Goal: Task Accomplishment & Management: Use online tool/utility

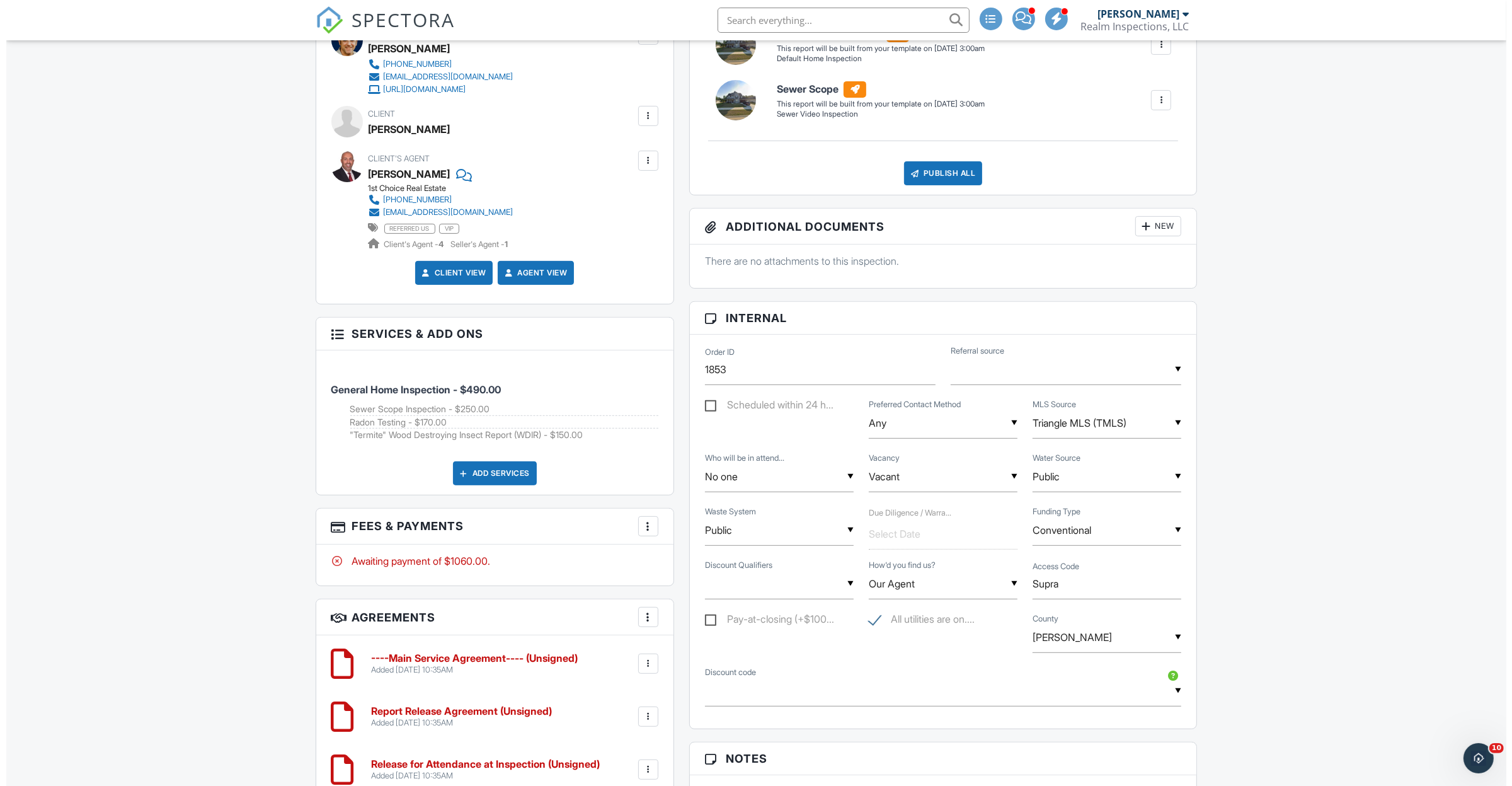
scroll to position [630, 0]
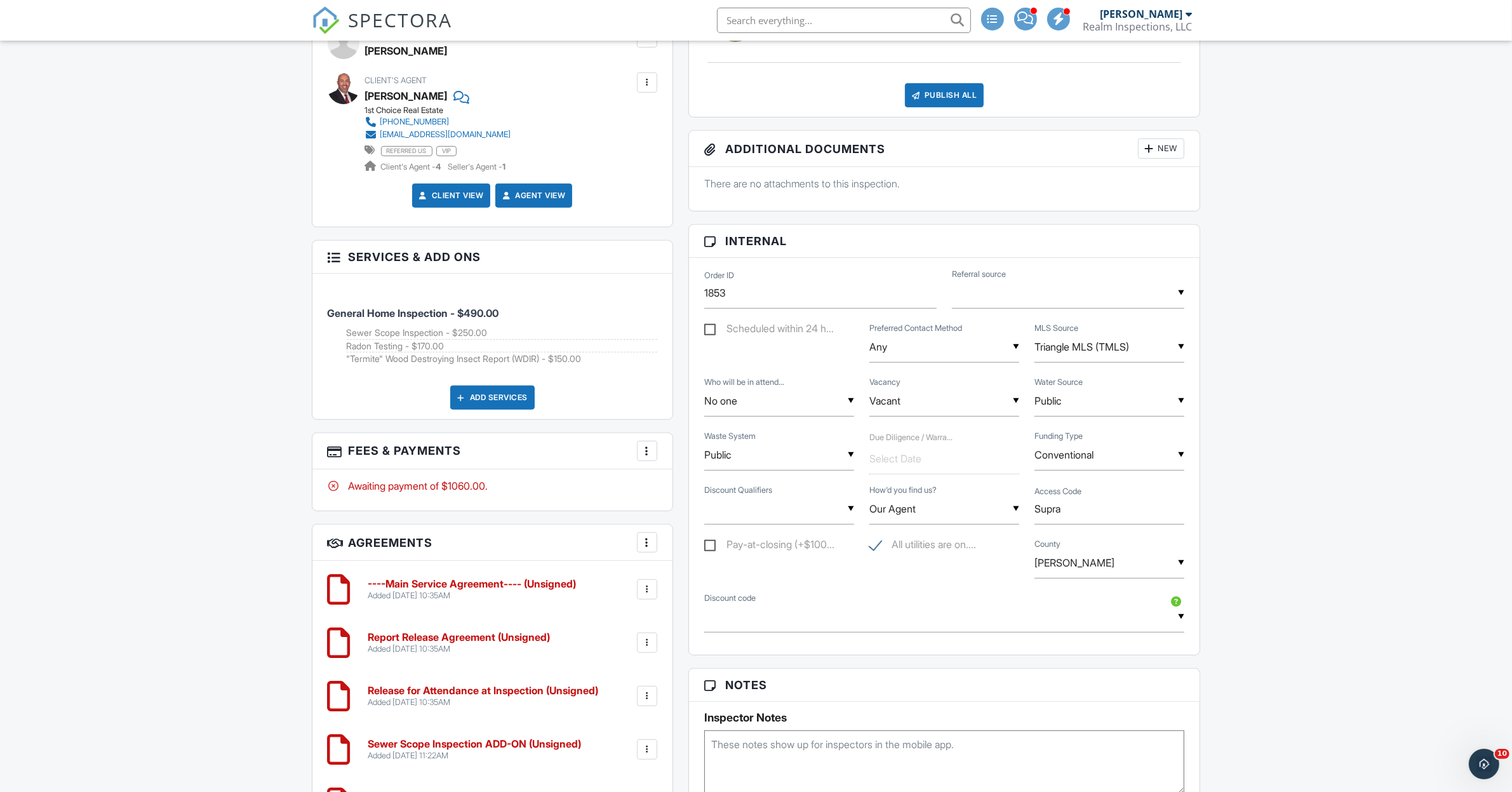
click at [650, 456] on div at bounding box center [646, 451] width 12 height 12
click at [703, 490] on li "Edit Fees & Payments" at bounding box center [710, 490] width 132 height 32
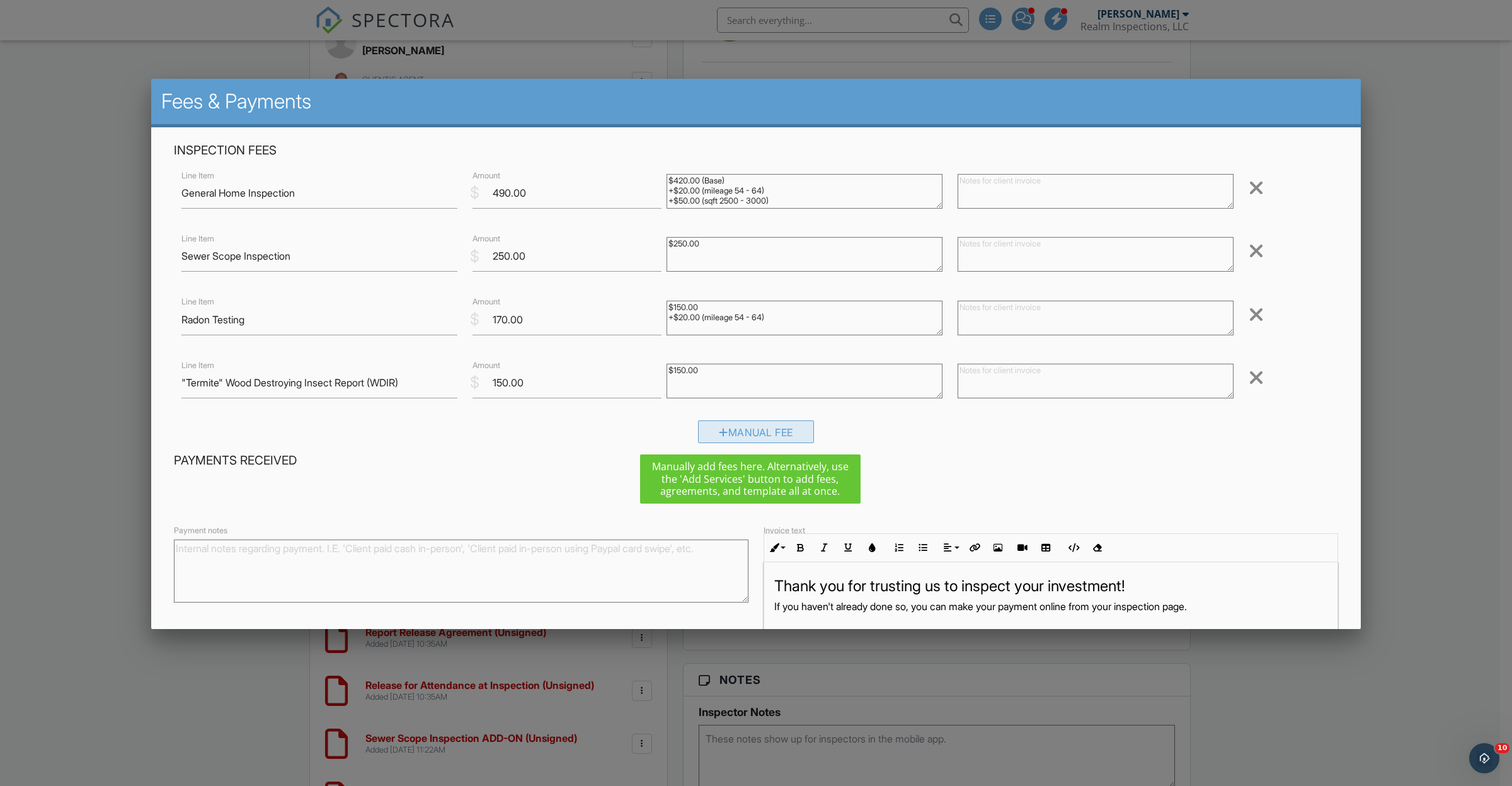
click at [775, 424] on div "Manual Fee" at bounding box center [756, 431] width 116 height 22
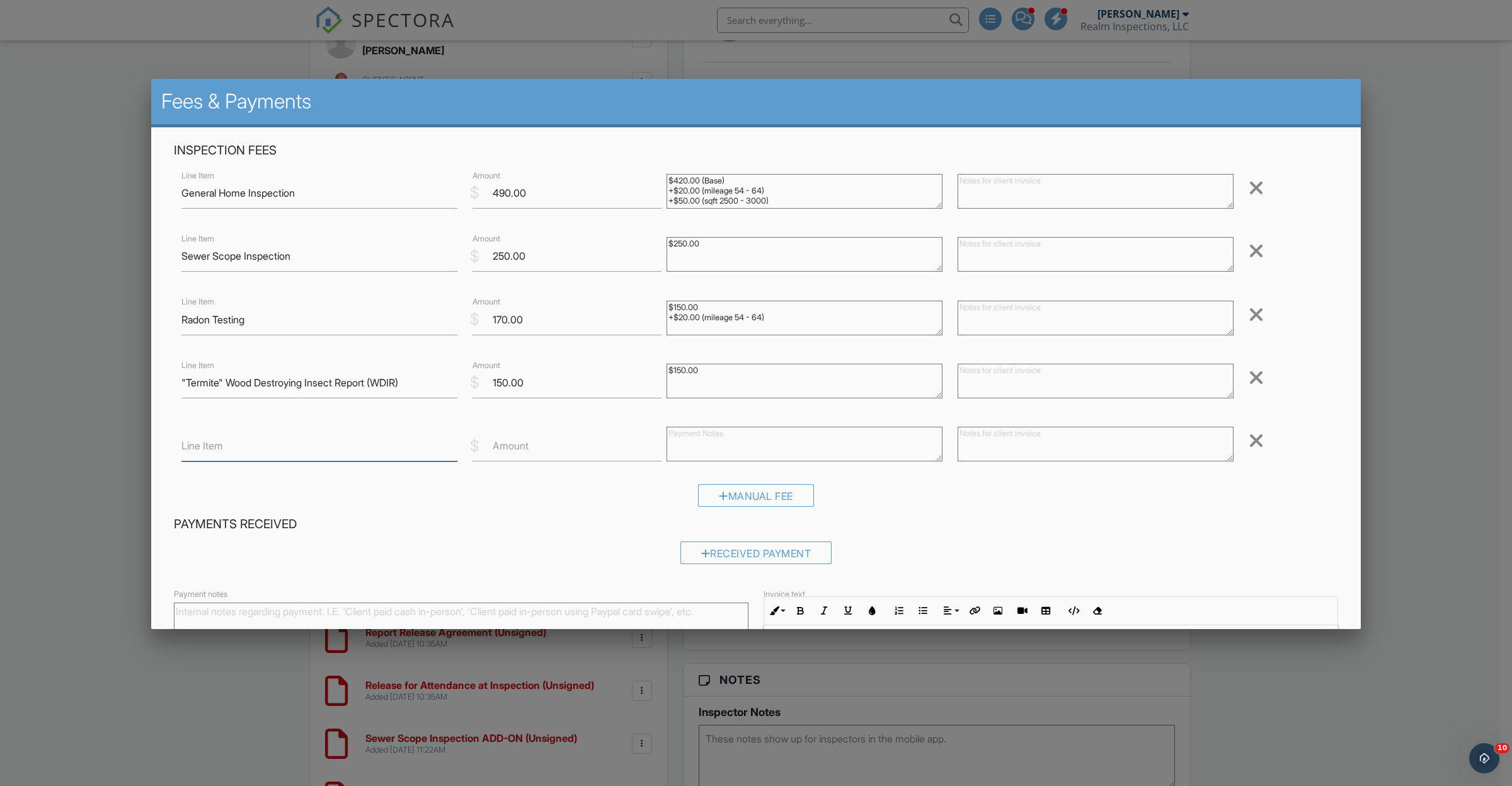
click at [260, 443] on input "Line Item" at bounding box center [320, 445] width 276 height 31
type input "FREE Radon with bundle"
type input "-170"
click at [1066, 496] on div "Manual Fee" at bounding box center [756, 499] width 1165 height 32
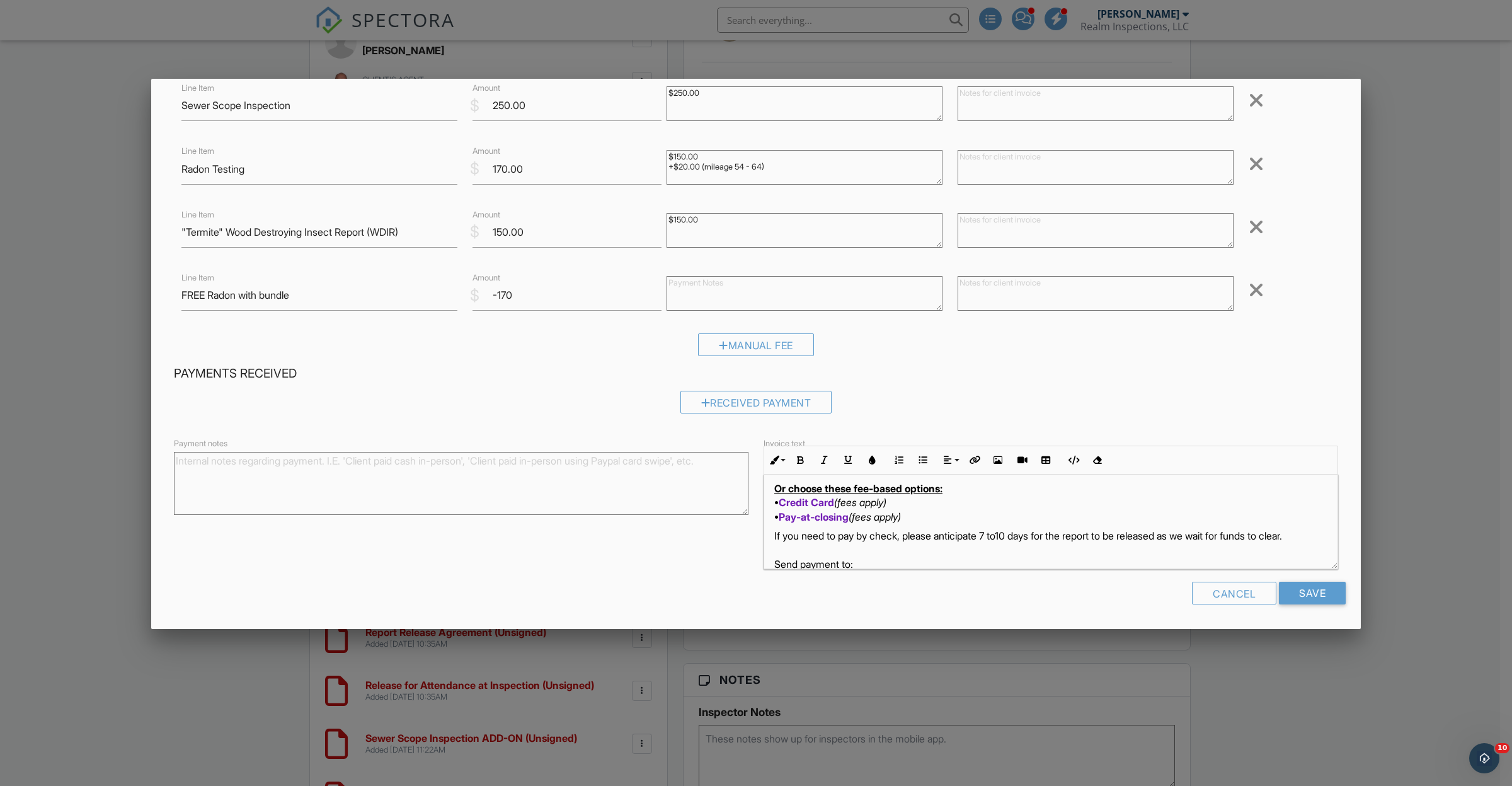
scroll to position [315, 0]
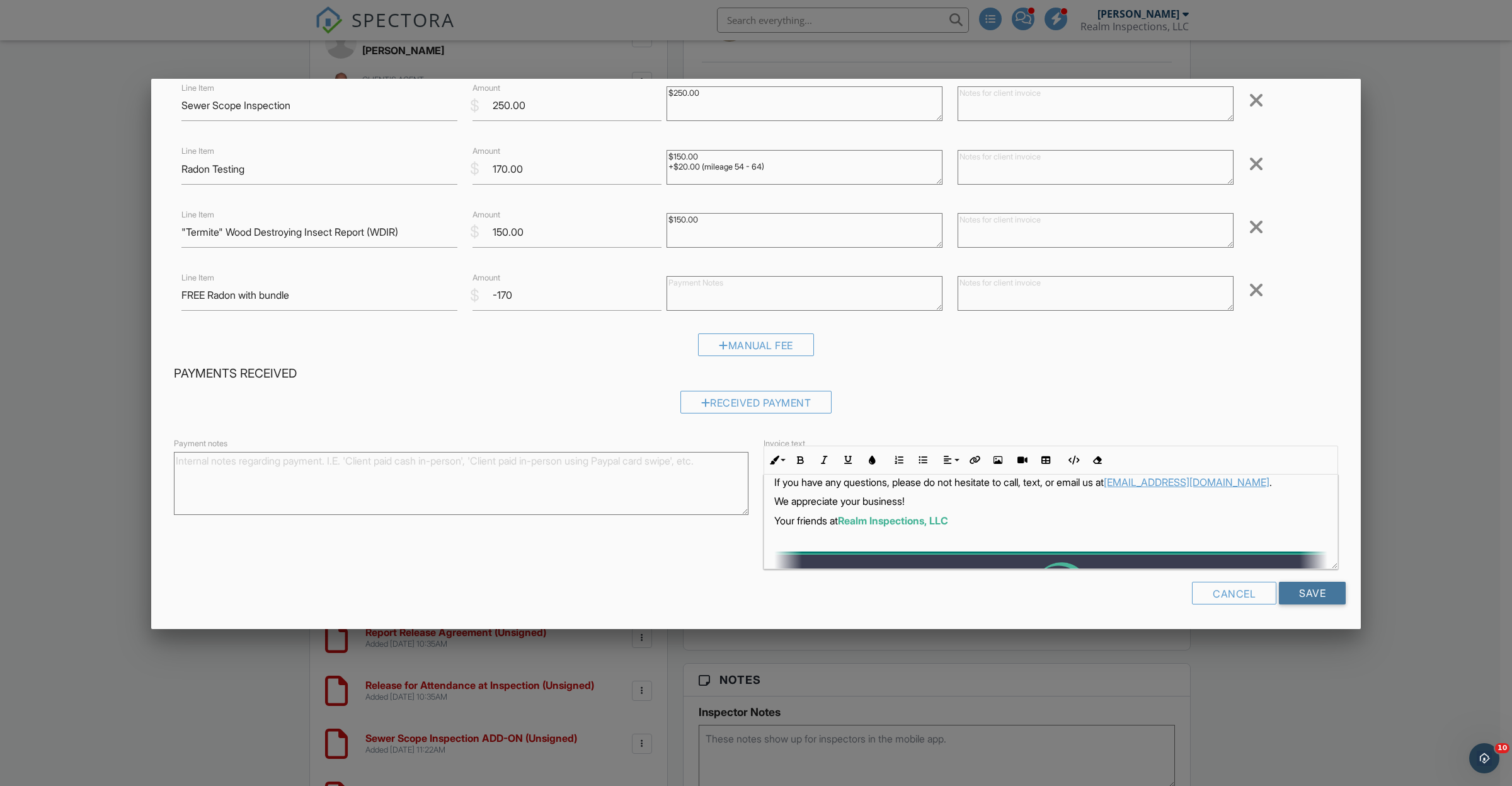
click at [1309, 590] on input "Save" at bounding box center [1312, 593] width 67 height 22
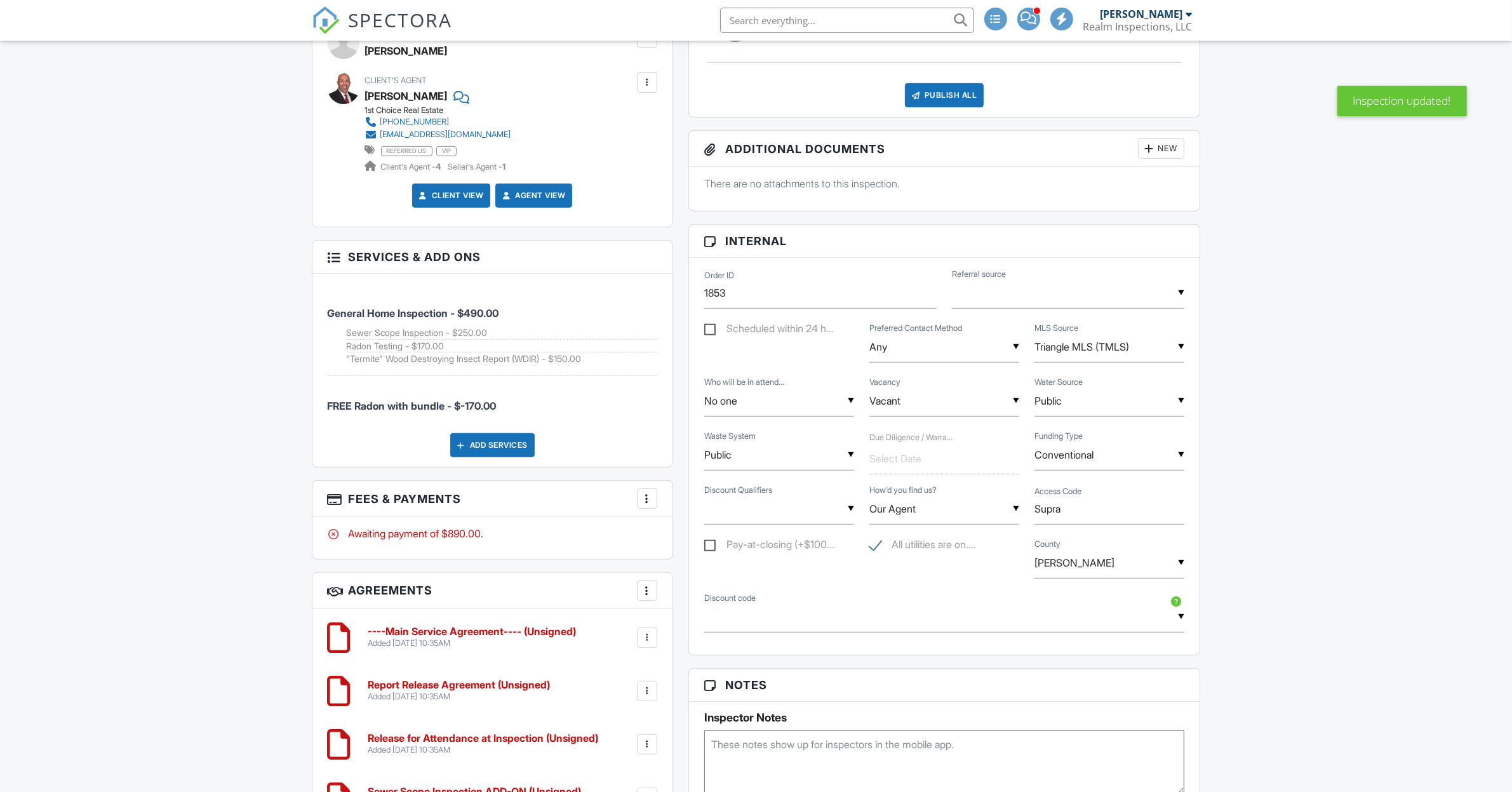
click at [1294, 389] on div "Dashboard Payments Payouts Calendar Templates Inspections Contacts Metrics Auto…" at bounding box center [756, 591] width 1512 height 2370
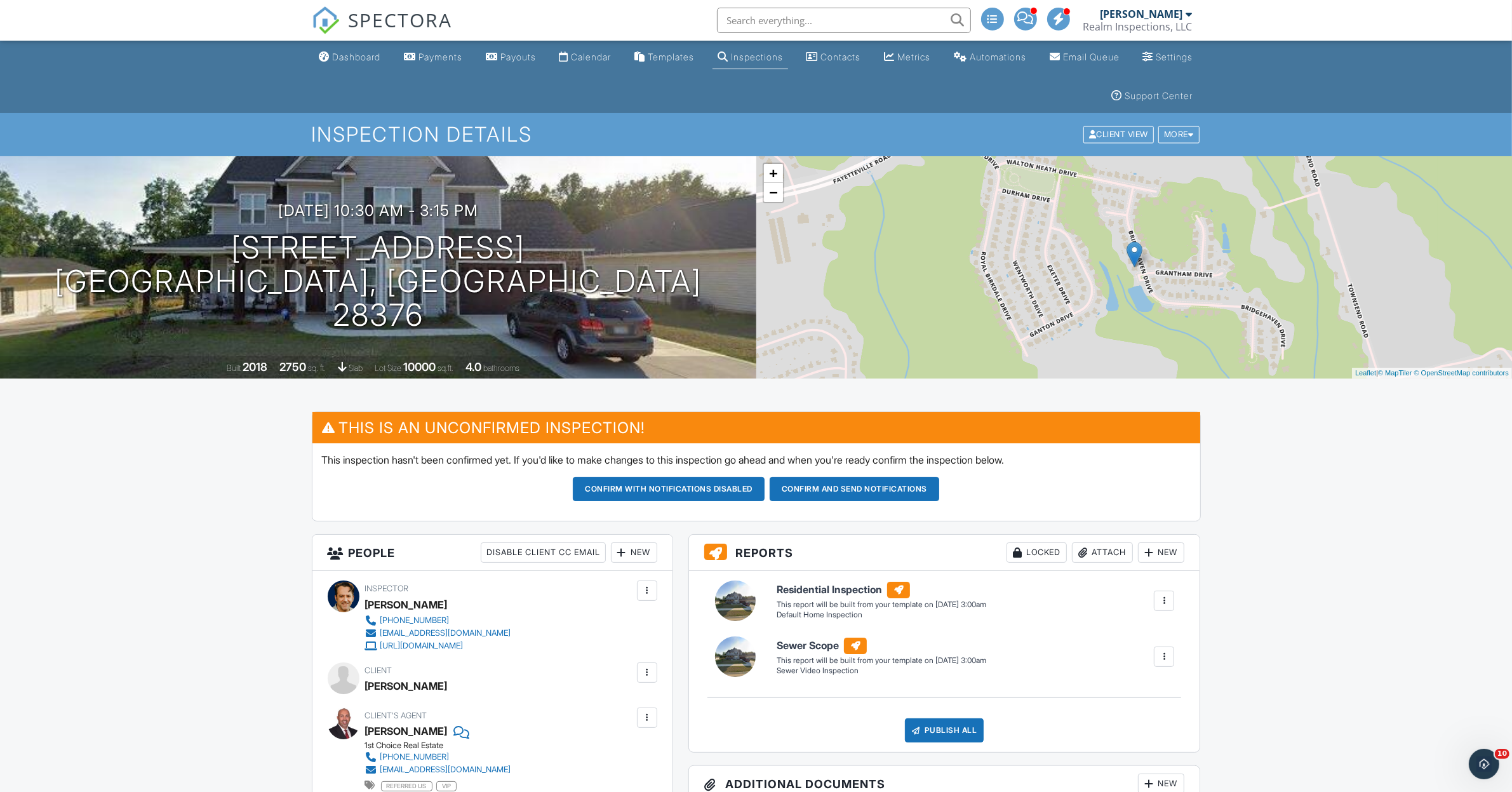
click at [815, 23] on input "text" at bounding box center [844, 20] width 254 height 25
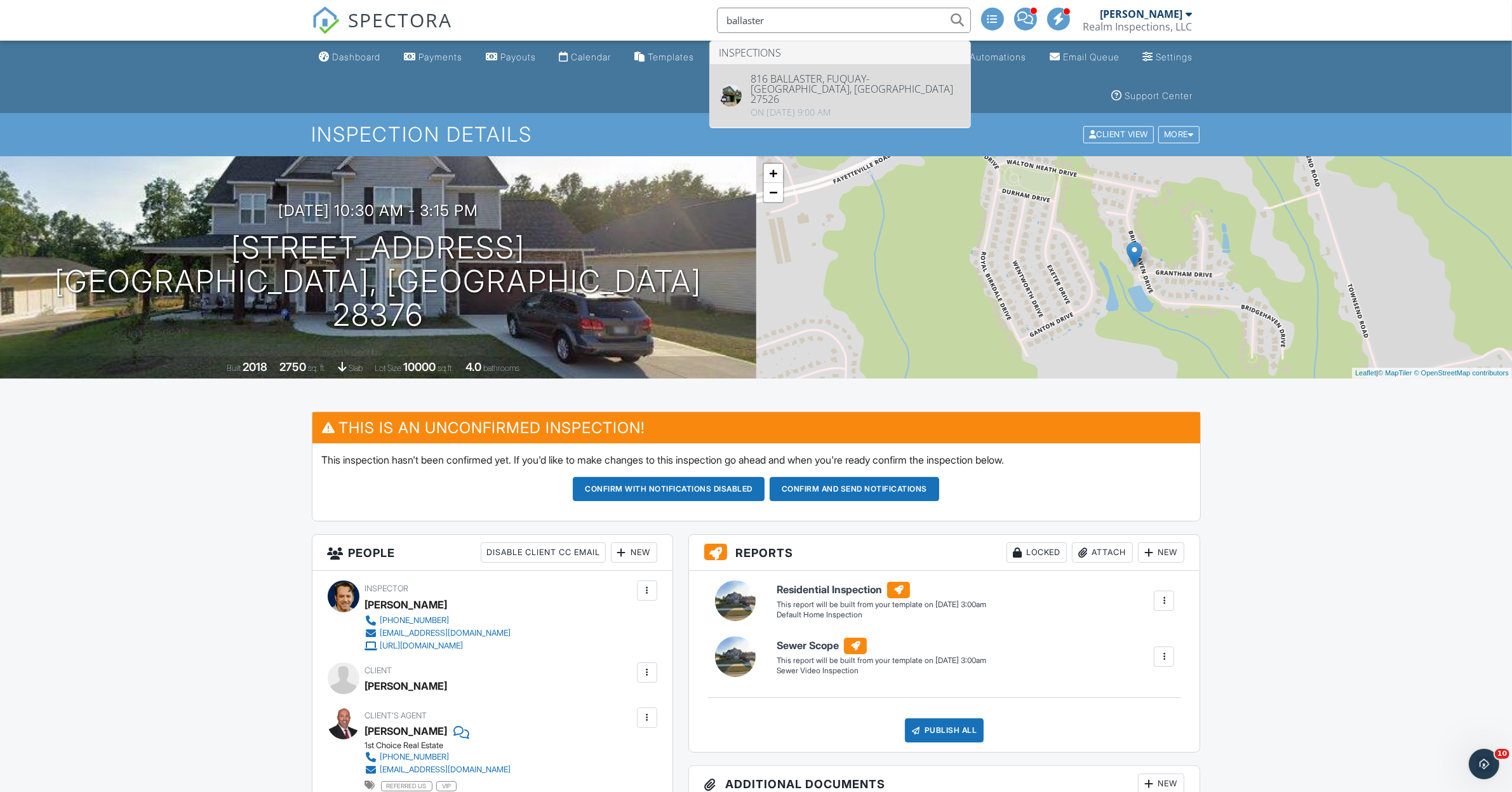
type input "ballaster"
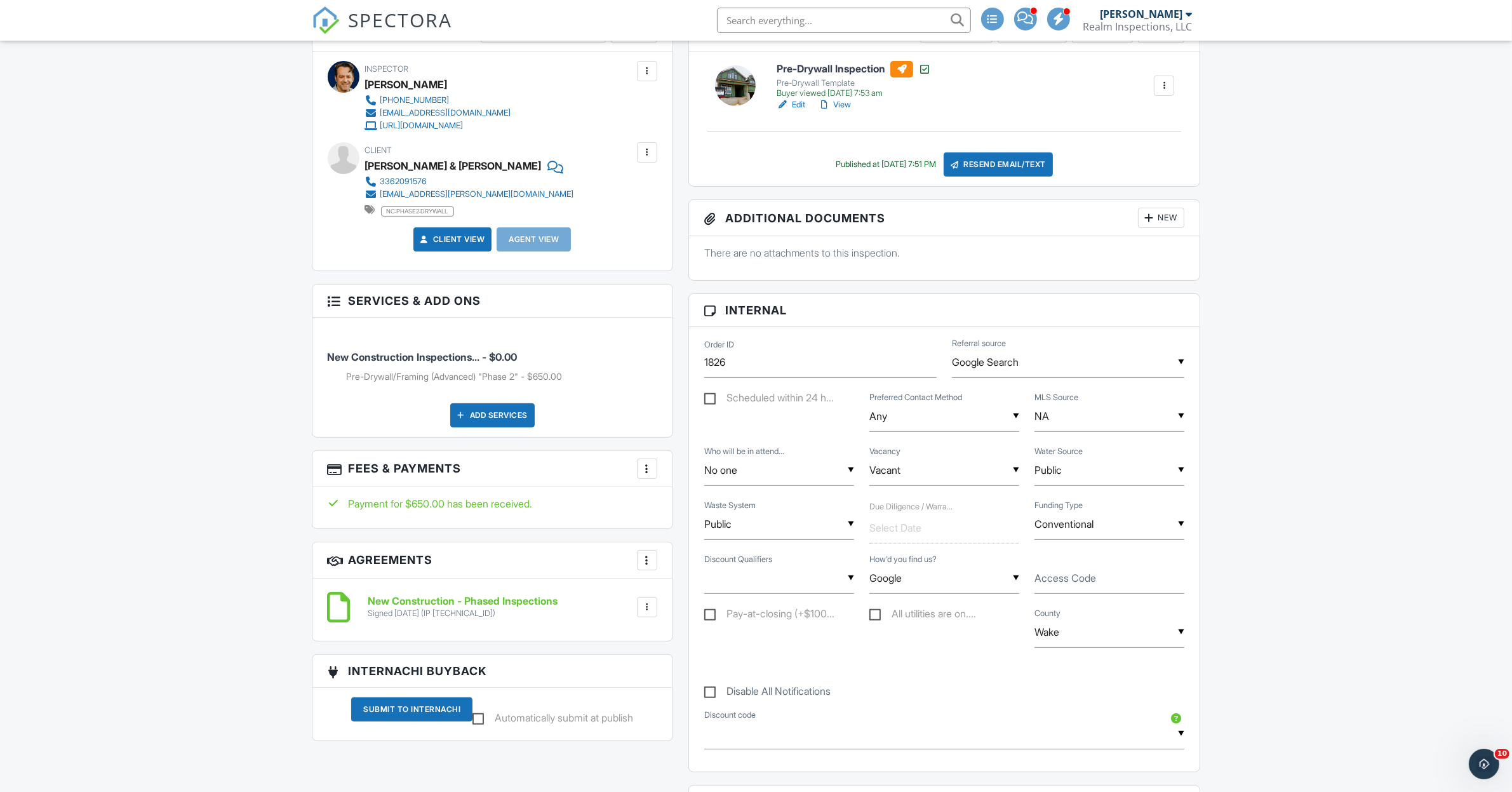
scroll to position [79, 0]
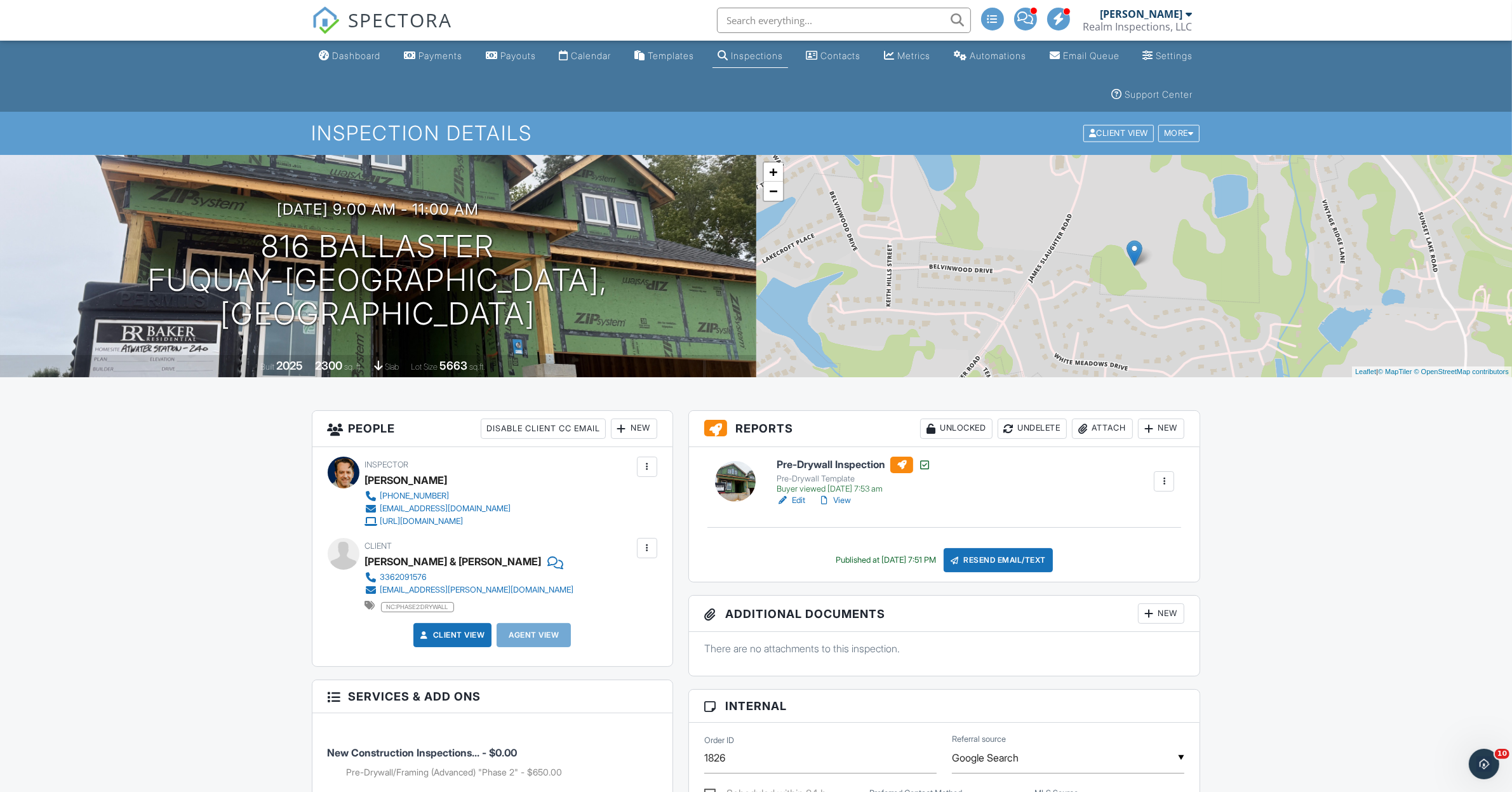
scroll to position [0, 0]
click at [351, 52] on div "Dashboard" at bounding box center [357, 57] width 48 height 11
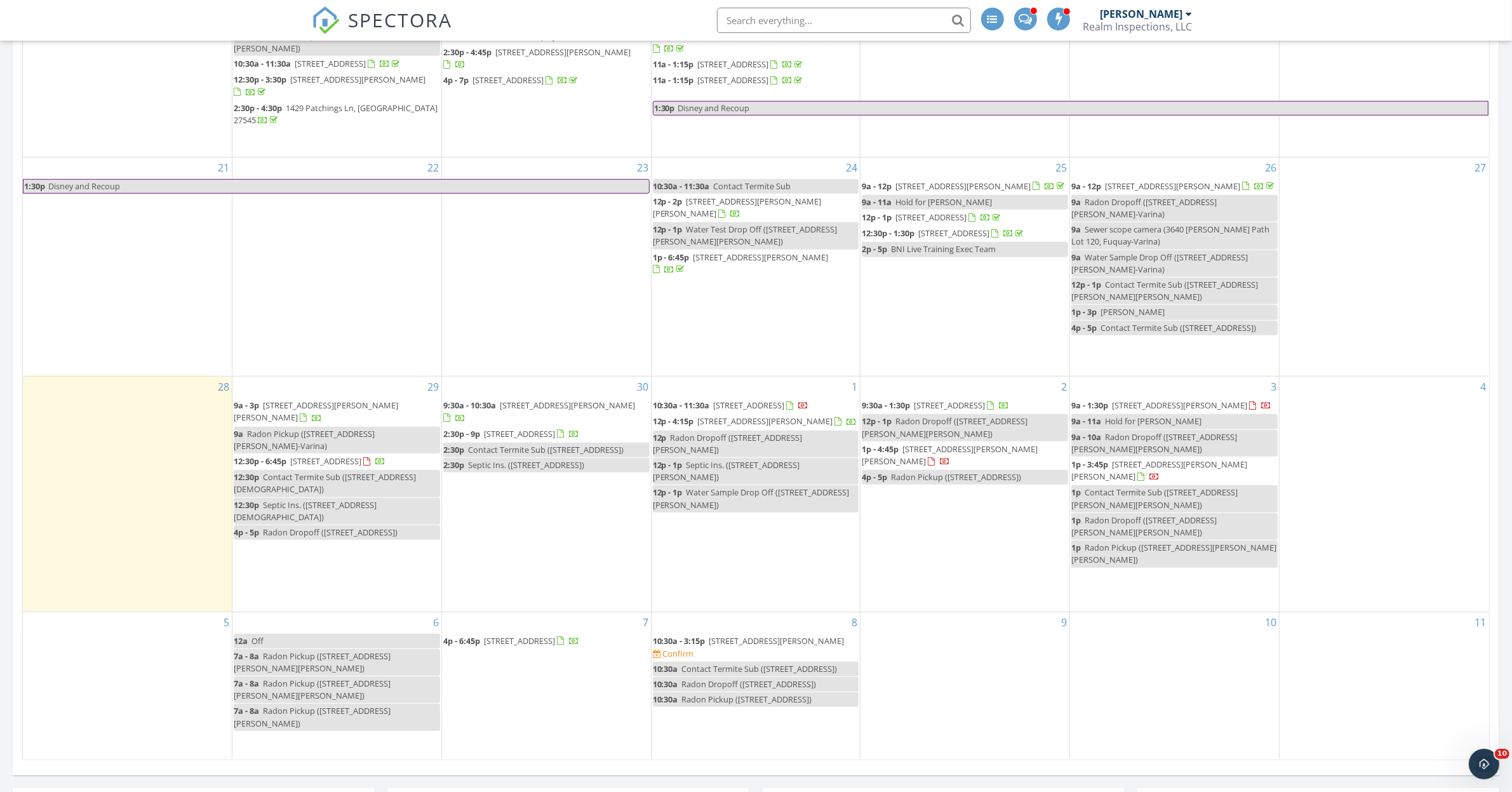
scroll to position [1111, 0]
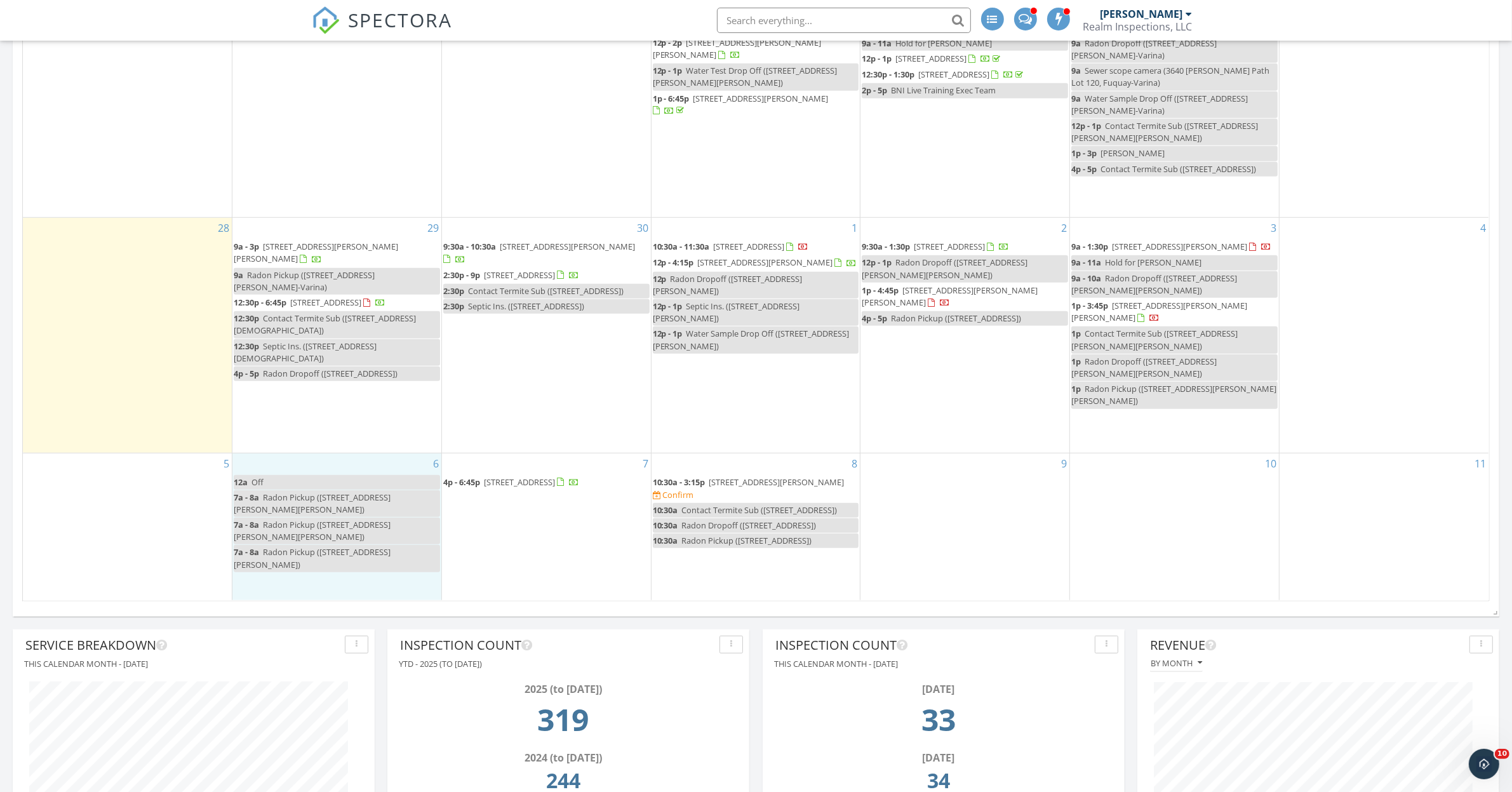
click at [317, 565] on div "6 12a Off 7a - 8a Radon Pickup (102 Shirley Dr, Cary) 7a - 8a Radon Pickup (132…" at bounding box center [337, 526] width 209 height 147
click at [335, 534] on link "Event" at bounding box center [335, 530] width 66 height 20
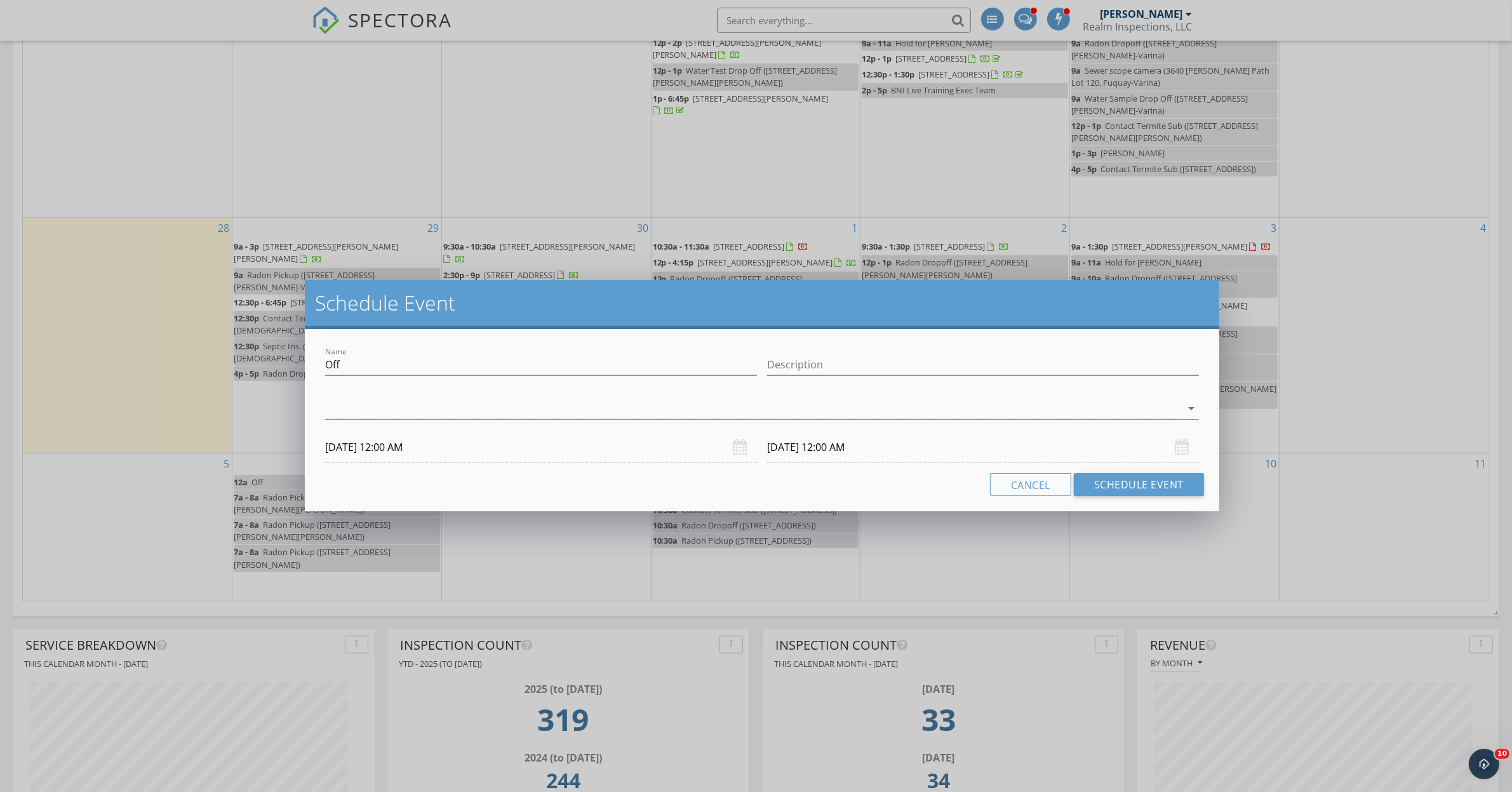
click at [351, 389] on div "arrow_drop_down" at bounding box center [761, 410] width 884 height 44
click at [347, 368] on input "Off" at bounding box center [541, 364] width 432 height 21
type input "Joe Massage"
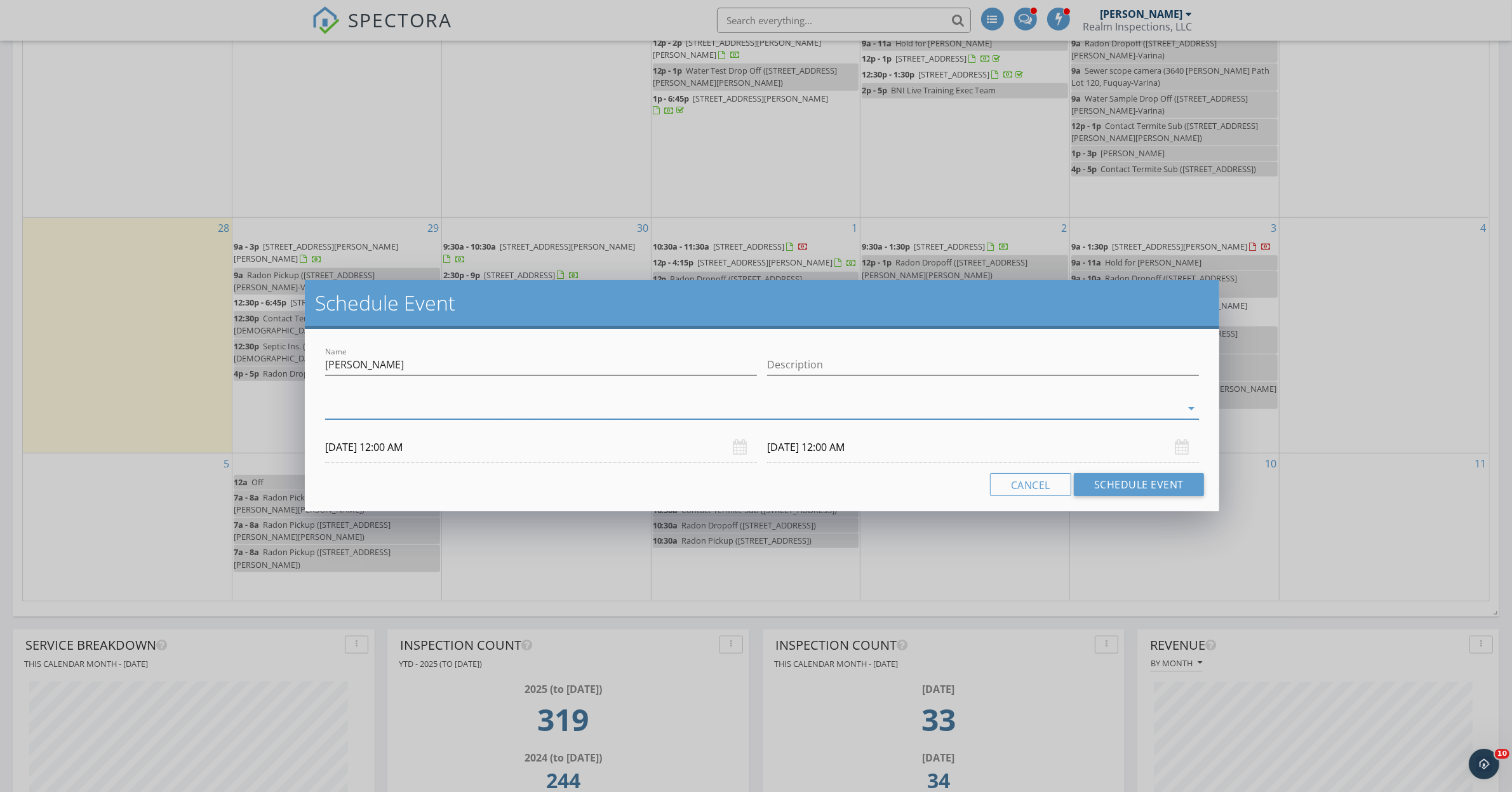
click at [357, 408] on div at bounding box center [753, 408] width 856 height 21
click at [347, 414] on div at bounding box center [343, 416] width 22 height 22
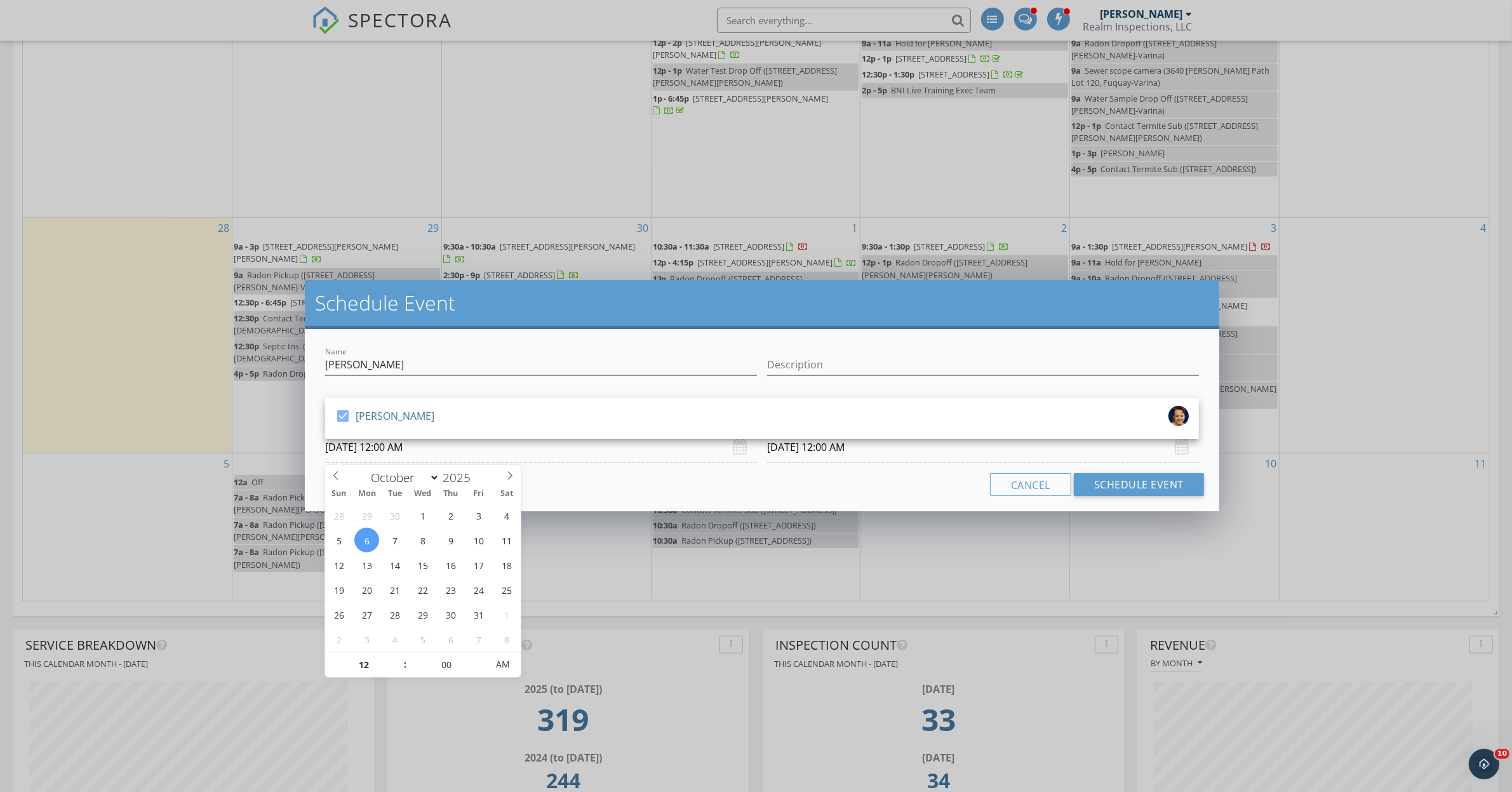
click at [421, 446] on input "10/06/2025 12:00 AM" at bounding box center [541, 446] width 432 height 31
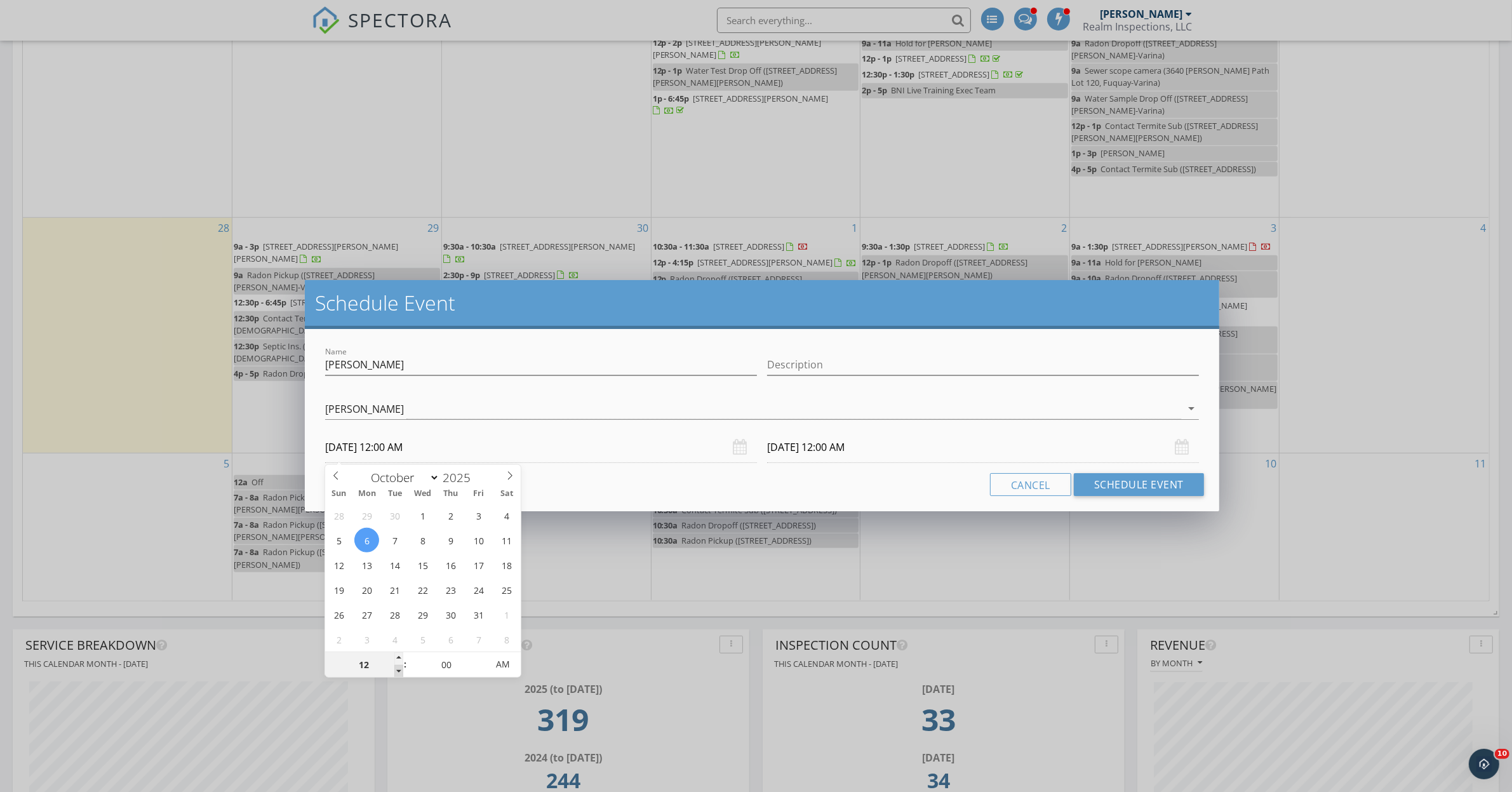
type input "11"
type input "10/06/2025 11:00 PM"
click at [398, 670] on span at bounding box center [398, 670] width 9 height 12
type input "10"
type input "10/06/2025 10:00 PM"
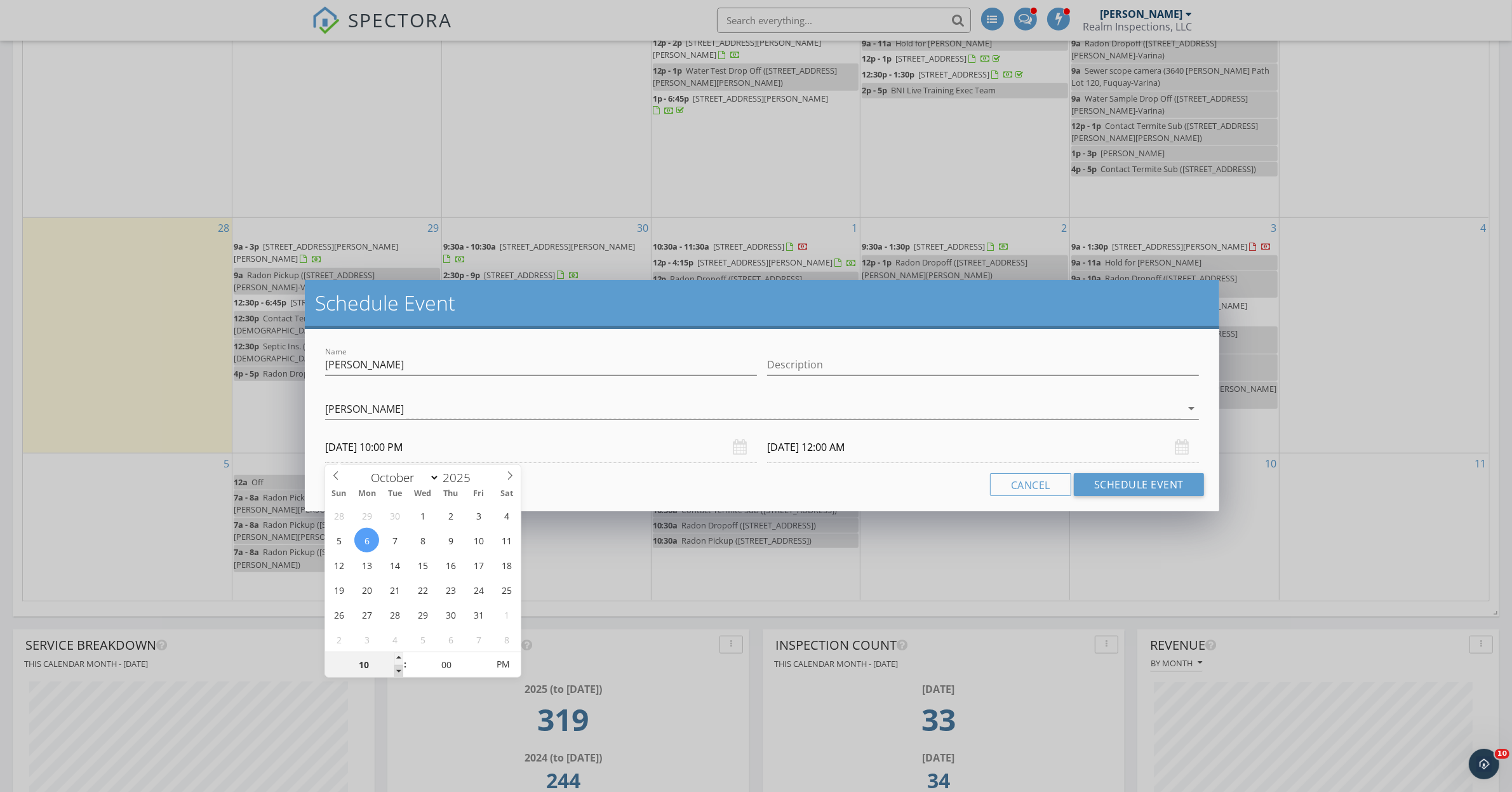
click at [398, 670] on span at bounding box center [398, 670] width 9 height 12
type input "10"
type input "10/07/2025 10:00 PM"
type input "09"
type input "10/06/2025 9:00 PM"
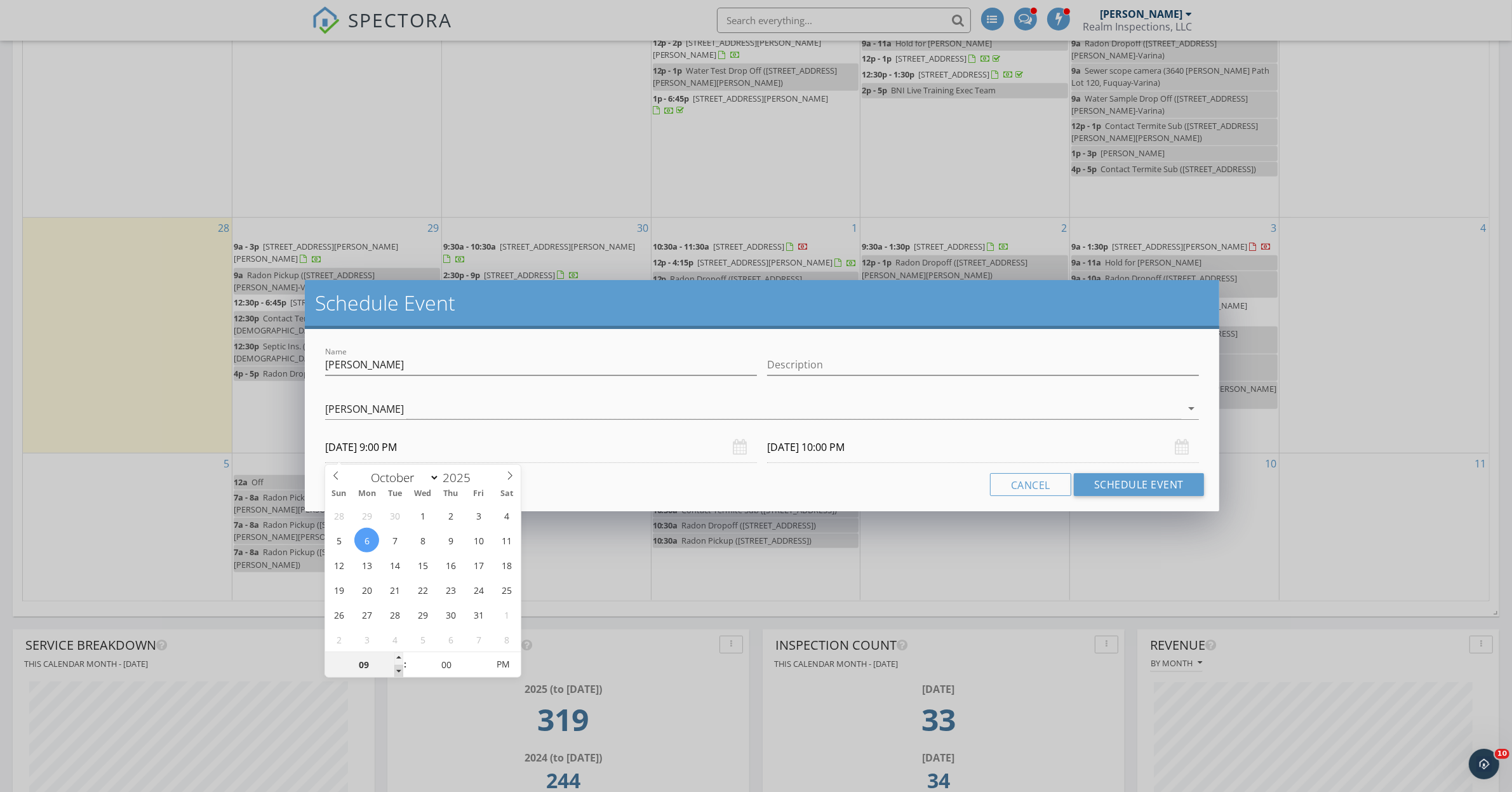
click at [398, 670] on span at bounding box center [398, 670] width 9 height 12
type input "09"
type input "10/07/2025 9:00 PM"
type input "10/06/2025 9:00 AM"
type input "10/07/2025 9:00 AM"
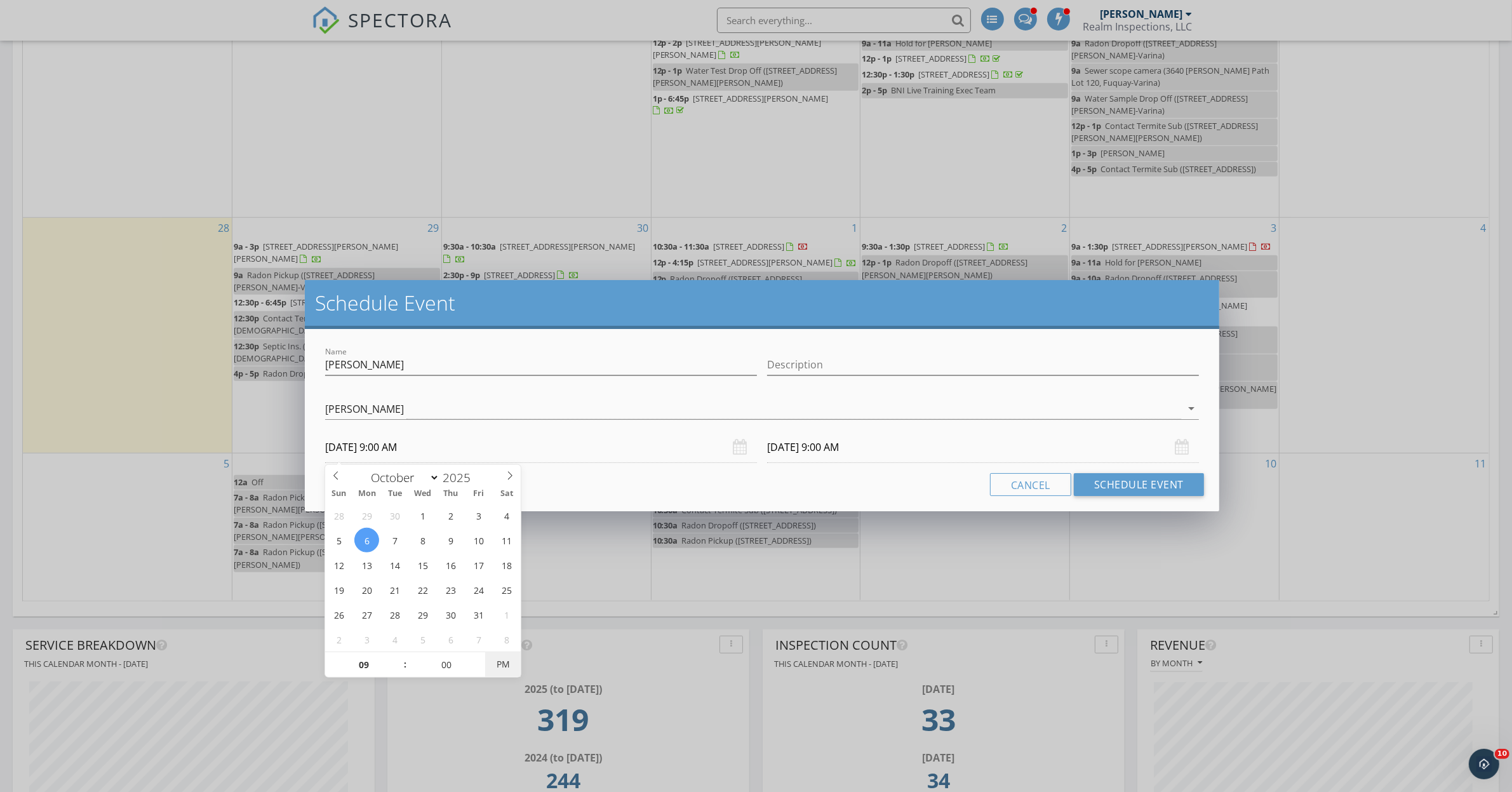
drag, startPoint x: 398, startPoint y: 670, endPoint x: 499, endPoint y: 670, distance: 101.0
click at [499, 670] on span "PM" at bounding box center [502, 664] width 35 height 25
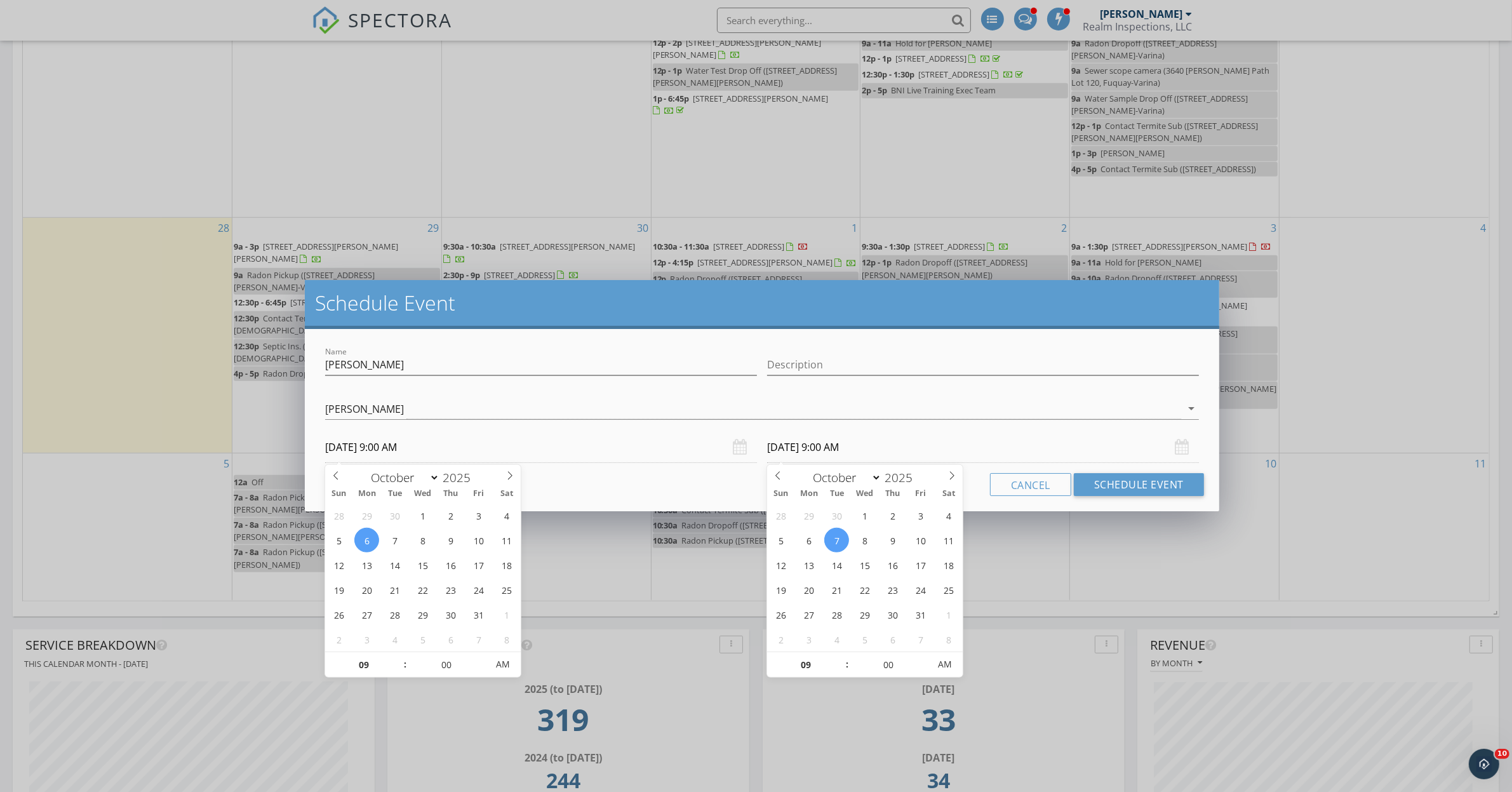
click at [851, 446] on input "10/07/2025 9:00 AM" at bounding box center [983, 446] width 432 height 31
type input "10"
type input "10/07/2025 10:00 AM"
click at [843, 655] on span at bounding box center [841, 658] width 9 height 12
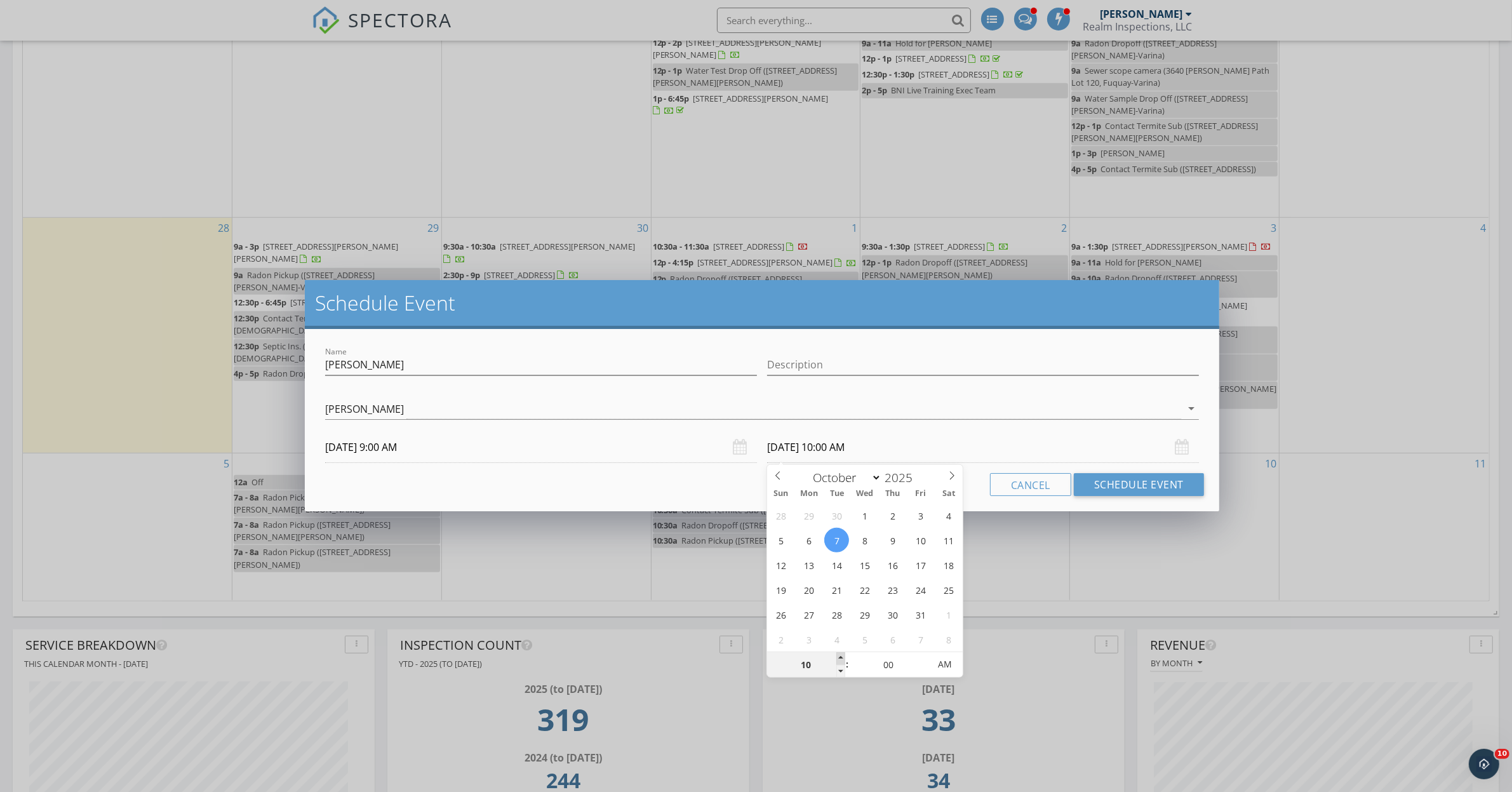
type input "11"
click at [843, 655] on span at bounding box center [841, 658] width 9 height 12
type input "10/06/2025 11:00 AM"
click at [1154, 486] on button "Schedule Event" at bounding box center [1139, 484] width 130 height 22
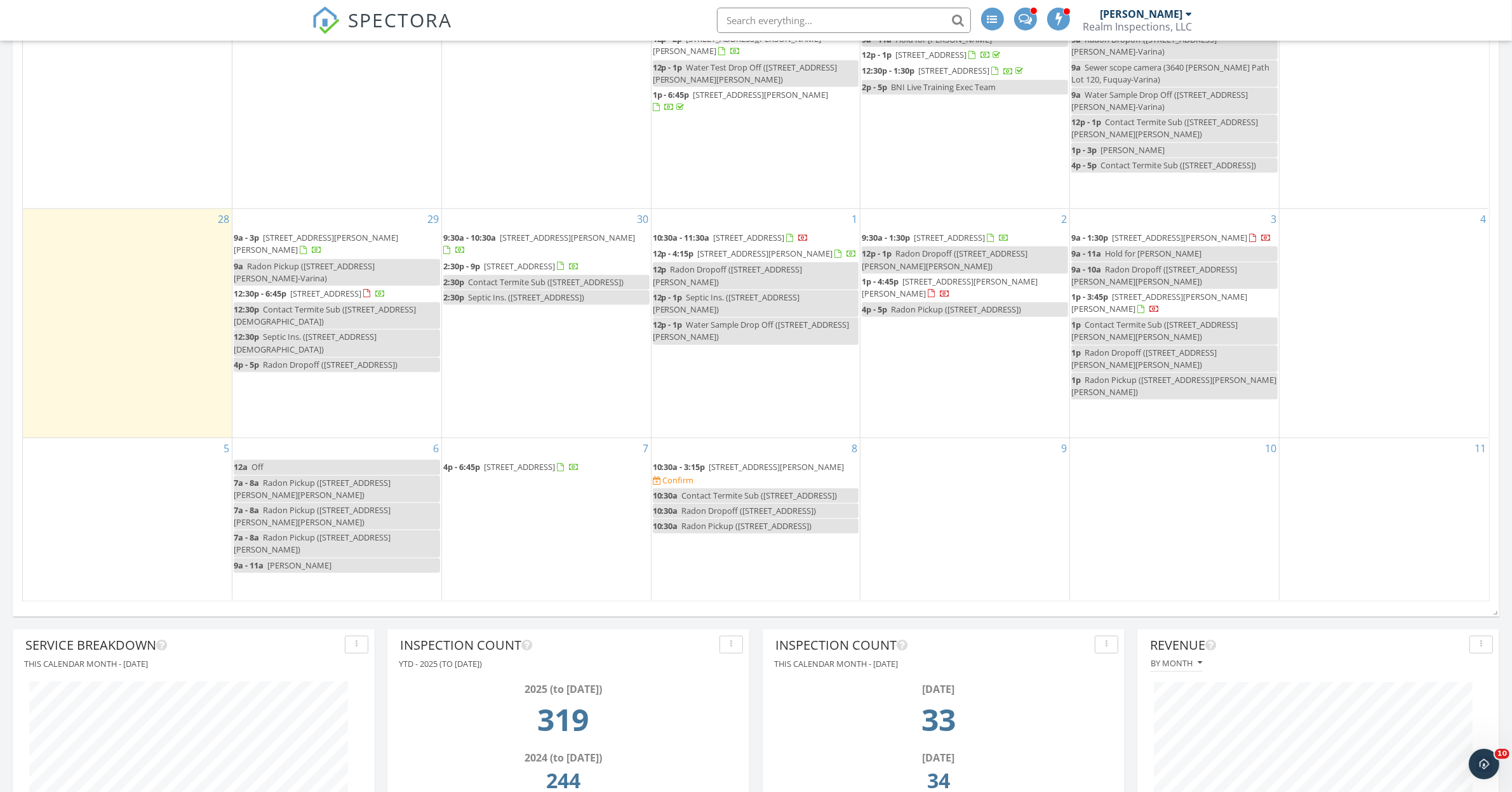
scroll to position [1190, 0]
